Goal: Ask a question: Seek information or help from site administrators or community

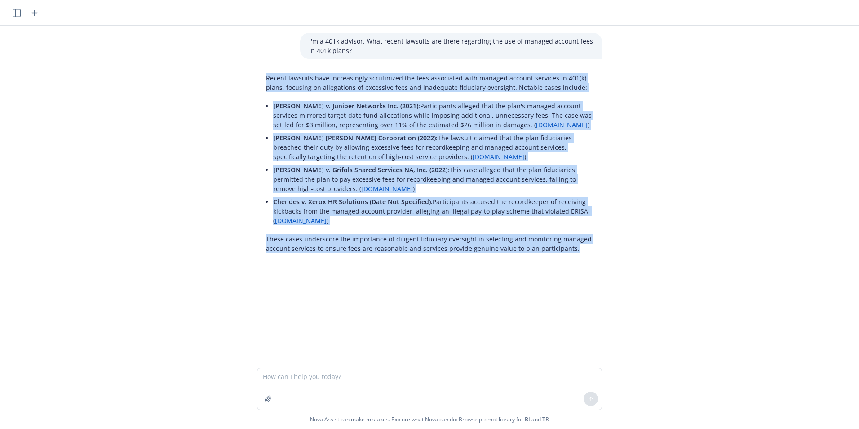
click at [676, 178] on div "I'm a 401k advisor. What recent lawsuits are there regarding the use of managed…" at bounding box center [429, 197] width 858 height 342
